Goal: Transaction & Acquisition: Download file/media

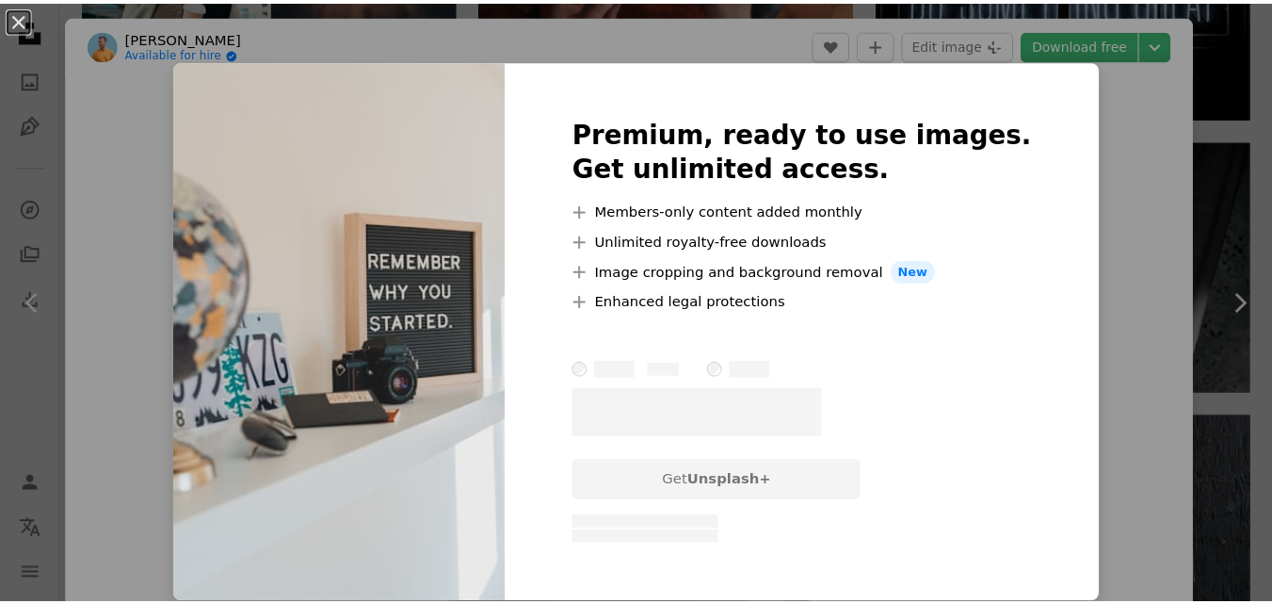
scroll to position [26, 0]
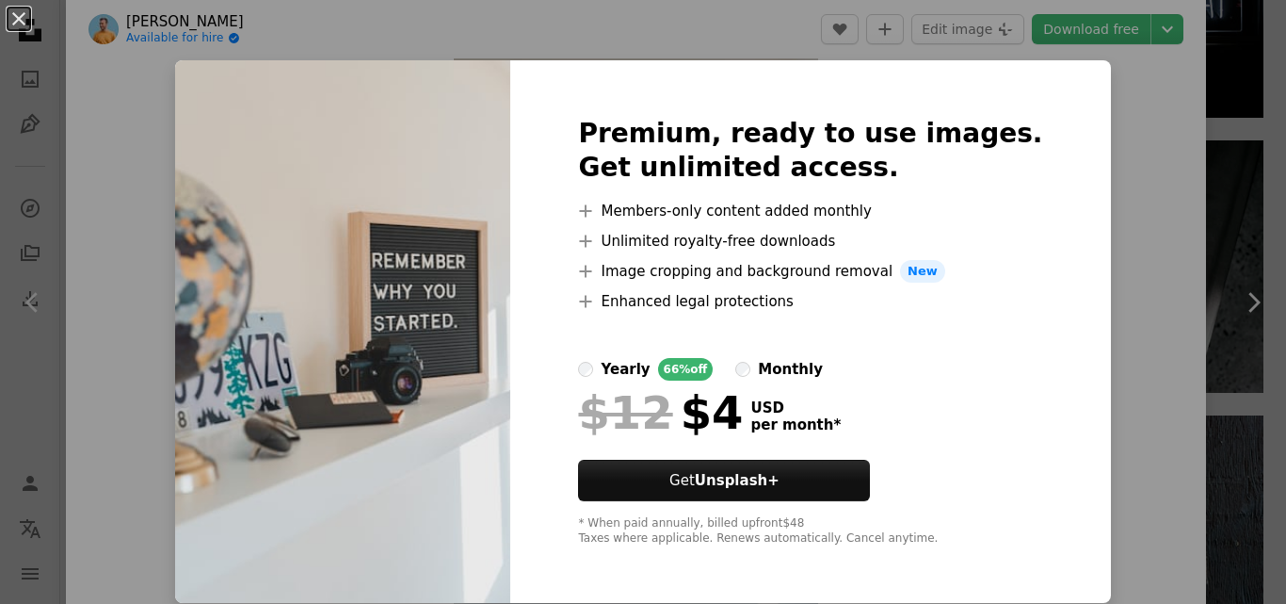
click at [284, 32] on div "An X shape Premium, ready to use images. Get unlimited access. A plus sign Memb…" at bounding box center [643, 302] width 1286 height 604
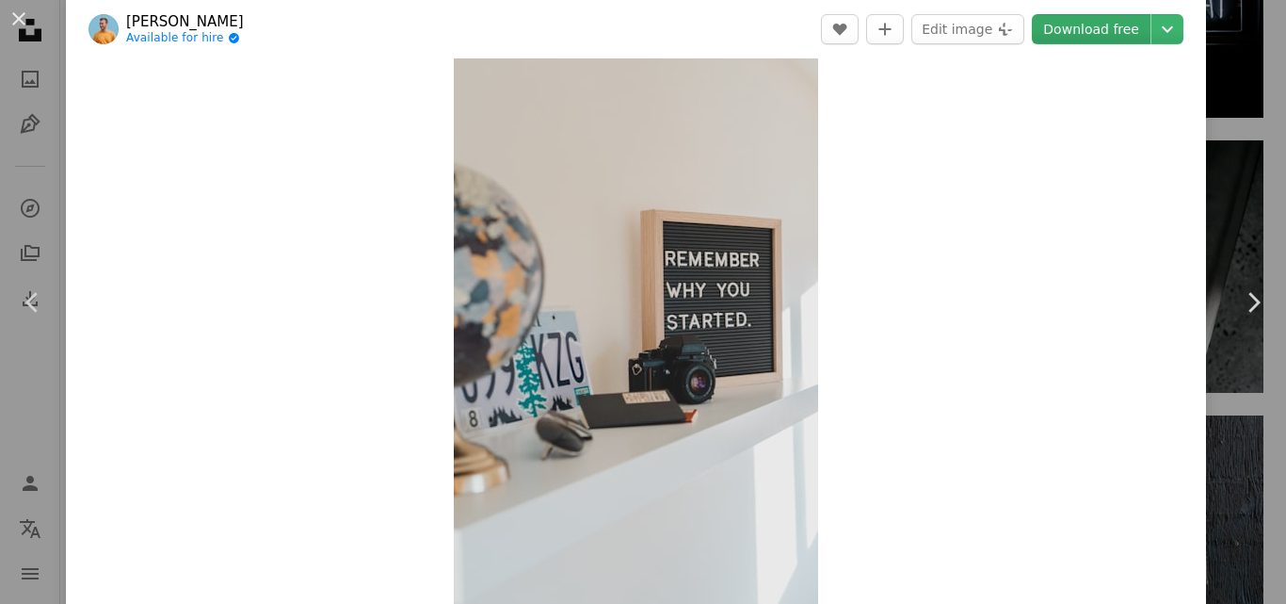
click at [1094, 28] on link "Download free" at bounding box center [1091, 29] width 119 height 30
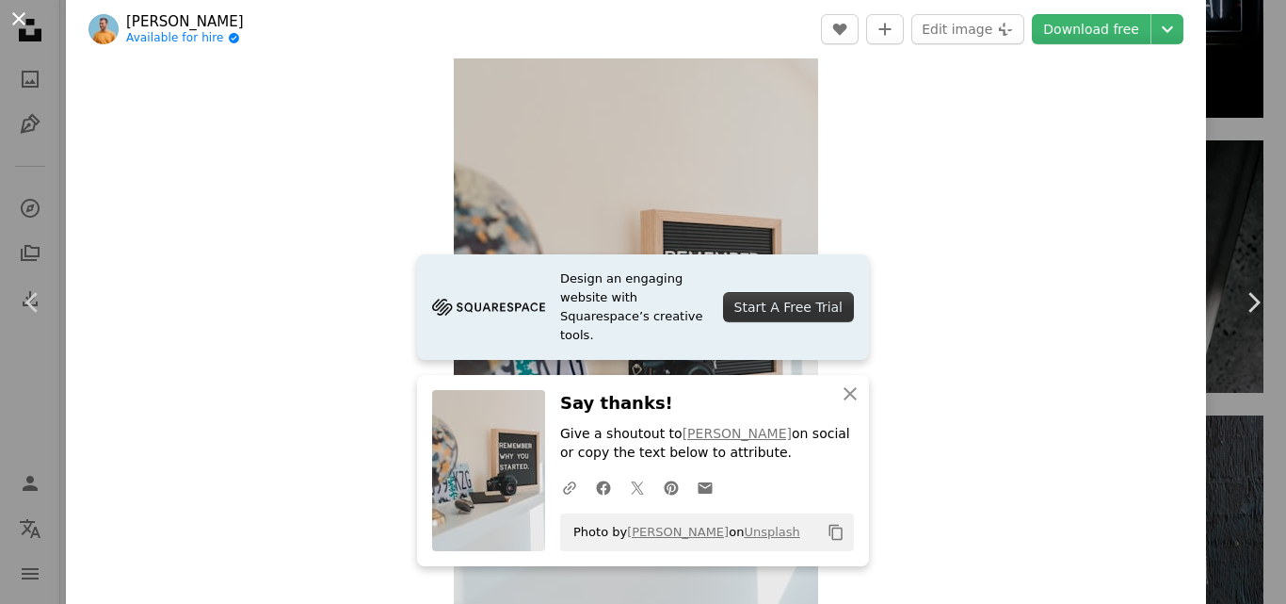
click at [15, 13] on button "An X shape" at bounding box center [19, 19] width 23 height 23
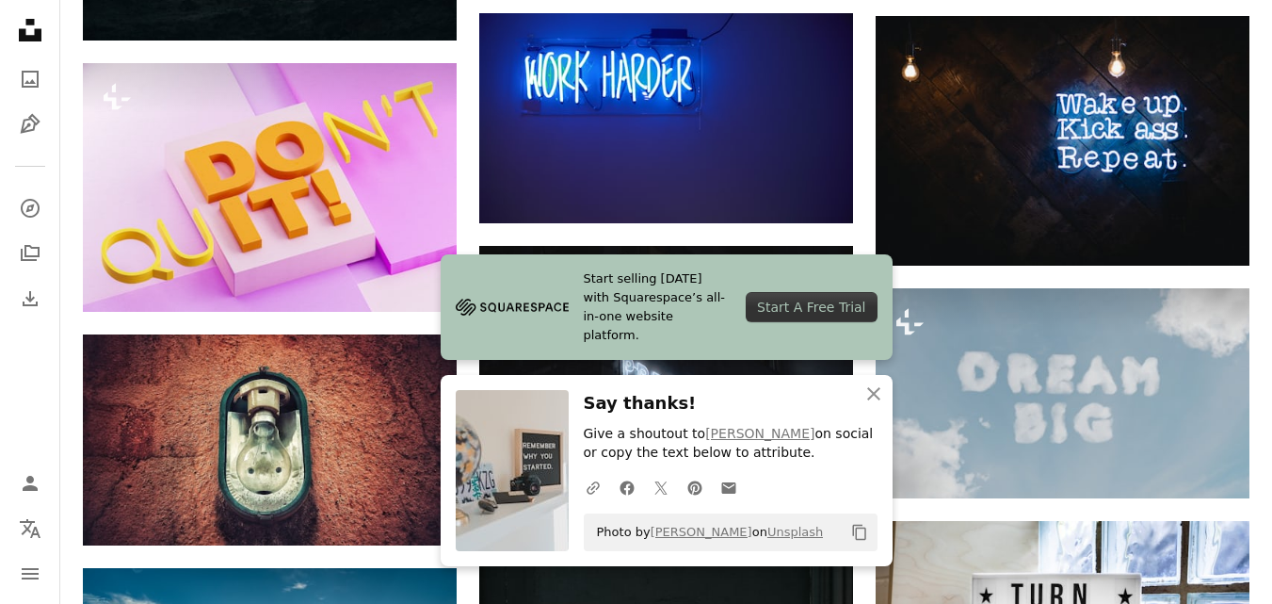
scroll to position [1843, 0]
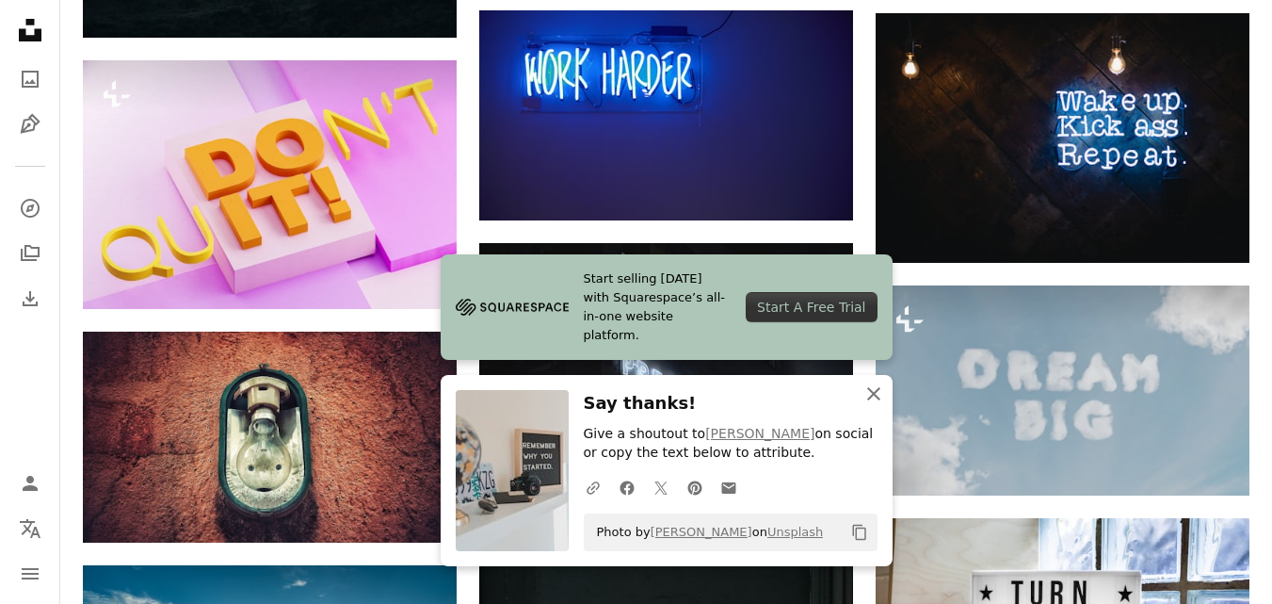
click at [884, 399] on icon "An X shape" at bounding box center [874, 393] width 23 height 23
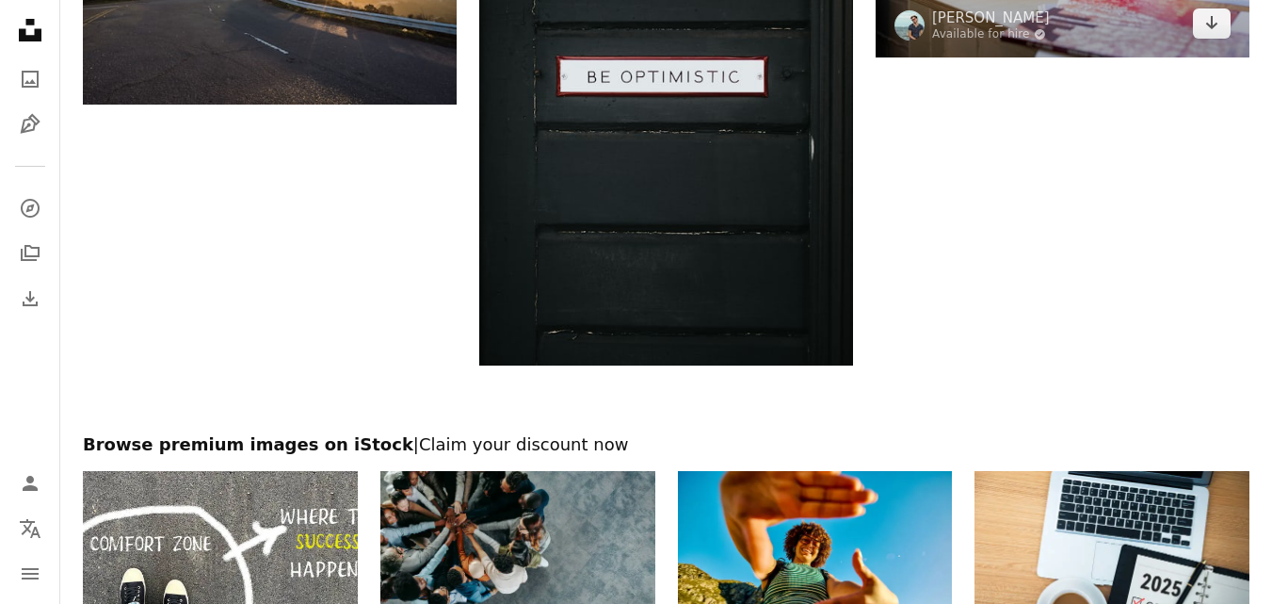
scroll to position [2502, 0]
